Goal: Task Accomplishment & Management: Complete application form

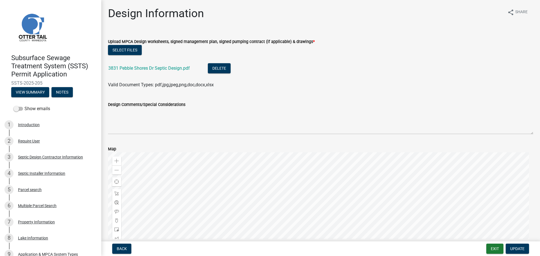
scroll to position [28, 0]
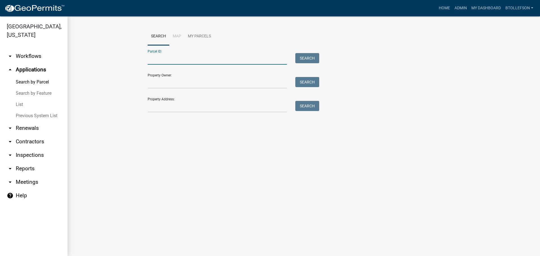
click at [179, 53] on div "Parcel ID: Search" at bounding box center [232, 54] width 169 height 19
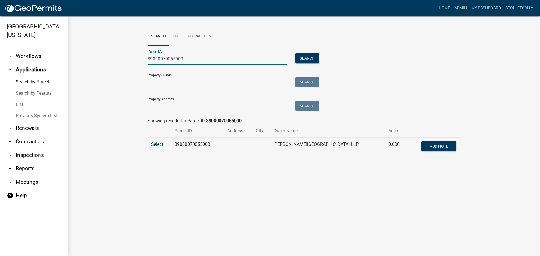
type input "39000070055000"
click at [154, 146] on span "Select" at bounding box center [157, 144] width 12 height 5
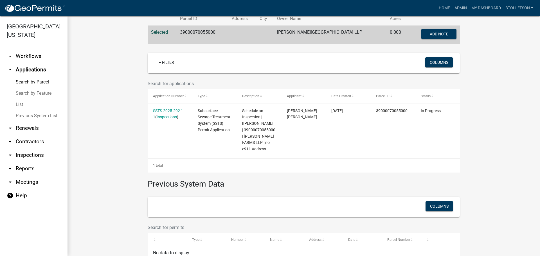
scroll to position [112, 0]
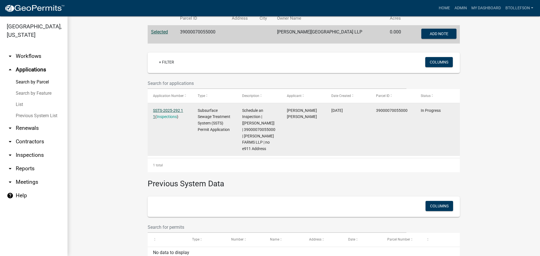
click at [164, 111] on link "SSTS-2025-292 1 1" at bounding box center [168, 113] width 30 height 11
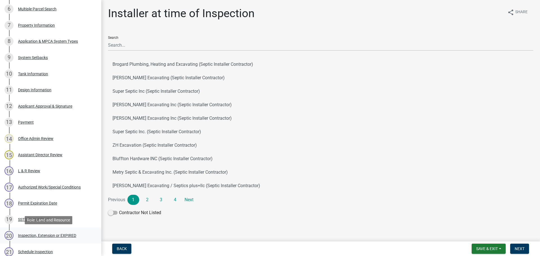
scroll to position [225, 0]
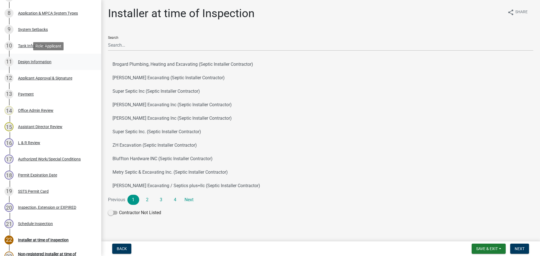
click at [30, 62] on div "Design Information" at bounding box center [34, 62] width 33 height 4
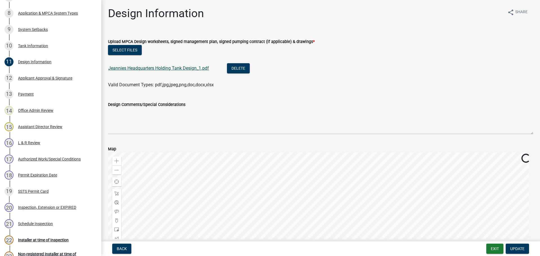
click at [179, 69] on link "Jeannies Headquarters Holding Tank Design_1.pdf" at bounding box center [158, 68] width 101 height 5
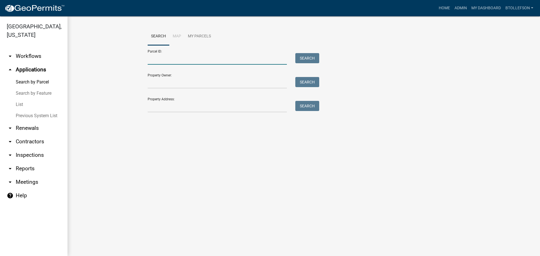
click at [209, 58] on input "Parcel ID:" at bounding box center [217, 59] width 139 height 12
paste input "39000340287000"
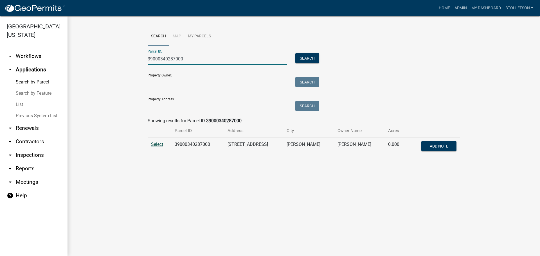
type input "39000340287000"
click at [155, 142] on span "Select" at bounding box center [157, 144] width 12 height 5
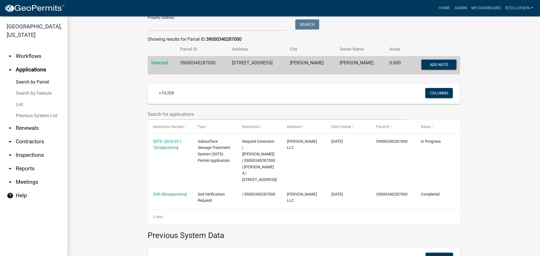
scroll to position [112, 0]
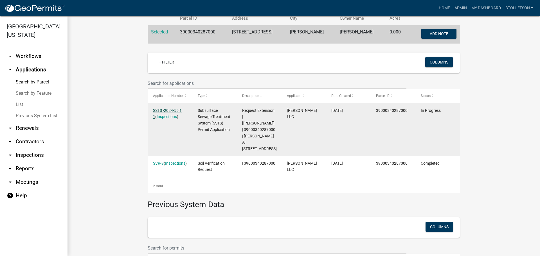
click at [164, 109] on link "SSTS -2024-55 1 1" at bounding box center [167, 113] width 29 height 11
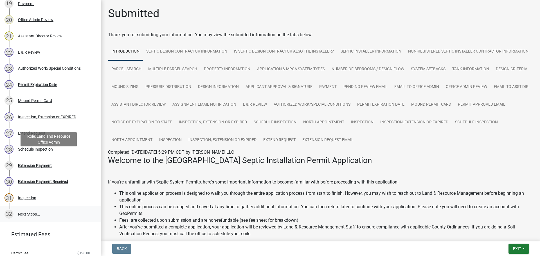
scroll to position [422, 0]
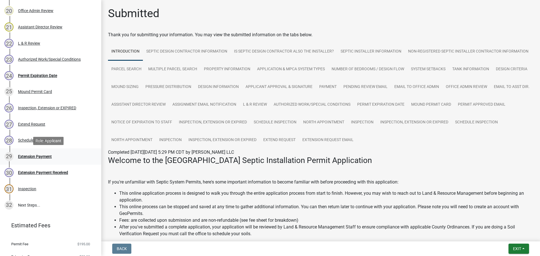
click at [35, 157] on div "Extension Payment" at bounding box center [35, 157] width 34 height 4
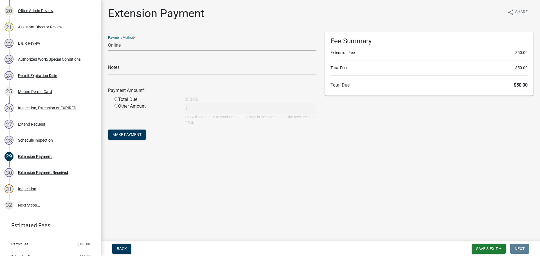
click at [130, 45] on select "Credit Card POS Check Cash Online" at bounding box center [212, 45] width 208 height 12
select select "1: 0"
click at [108, 39] on select "Credit Card POS Check Cash Online" at bounding box center [212, 45] width 208 height 12
click at [131, 71] on input "text" at bounding box center [212, 69] width 208 height 12
type input "50384 Receipt #2025-018"
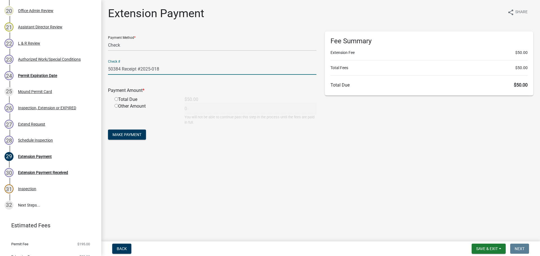
click at [116, 99] on input "radio" at bounding box center [116, 99] width 4 height 4
radio input "true"
type input "50"
drag, startPoint x: 137, startPoint y: 135, endPoint x: 202, endPoint y: 155, distance: 67.8
click at [137, 135] on span "Make Payment" at bounding box center [126, 134] width 29 height 4
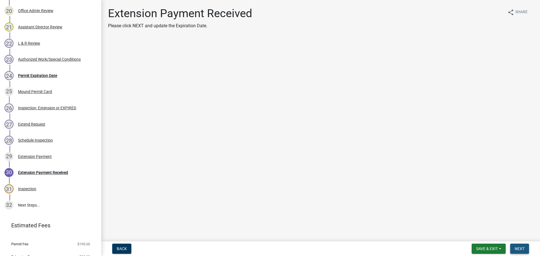
click at [521, 251] on button "Next" at bounding box center [519, 249] width 19 height 10
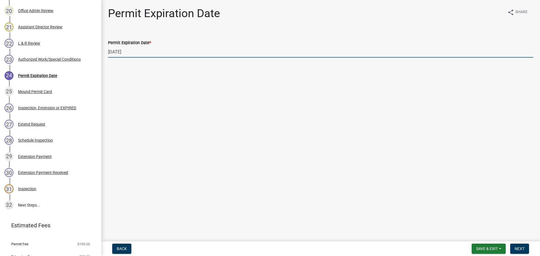
click at [139, 52] on input "[DATE]" at bounding box center [320, 52] width 425 height 12
type input "[DATE]"
click at [524, 251] on button "Next" at bounding box center [519, 249] width 19 height 10
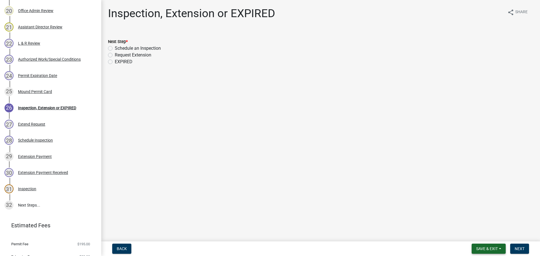
click at [498, 248] on span "Save & Exit" at bounding box center [487, 249] width 22 height 4
click at [486, 235] on button "Save & Exit" at bounding box center [483, 233] width 45 height 13
